Goal: Task Accomplishment & Management: Manage account settings

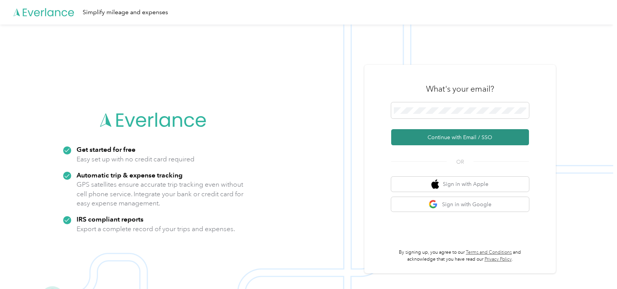
click at [441, 133] on button "Continue with Email / SSO" at bounding box center [460, 137] width 138 height 16
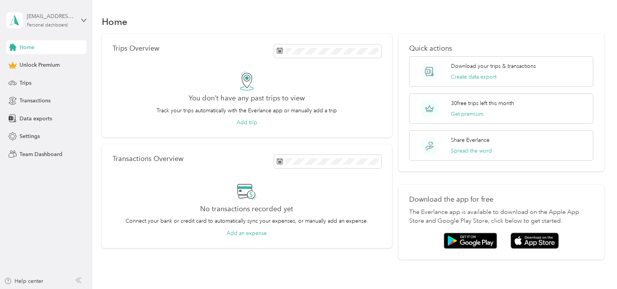
click at [39, 14] on div "[EMAIL_ADDRESS][DOMAIN_NAME]" at bounding box center [51, 16] width 48 height 8
click at [70, 69] on div "You’re signed in as [EMAIL_ADDRESS][DOMAIN_NAME] Log out" at bounding box center [86, 52] width 161 height 43
click at [54, 21] on div "[EMAIL_ADDRESS][DOMAIN_NAME] Personal dashboard" at bounding box center [51, 19] width 48 height 15
click at [83, 66] on div "Log out" at bounding box center [86, 60] width 150 height 13
